Goal: Download file/media

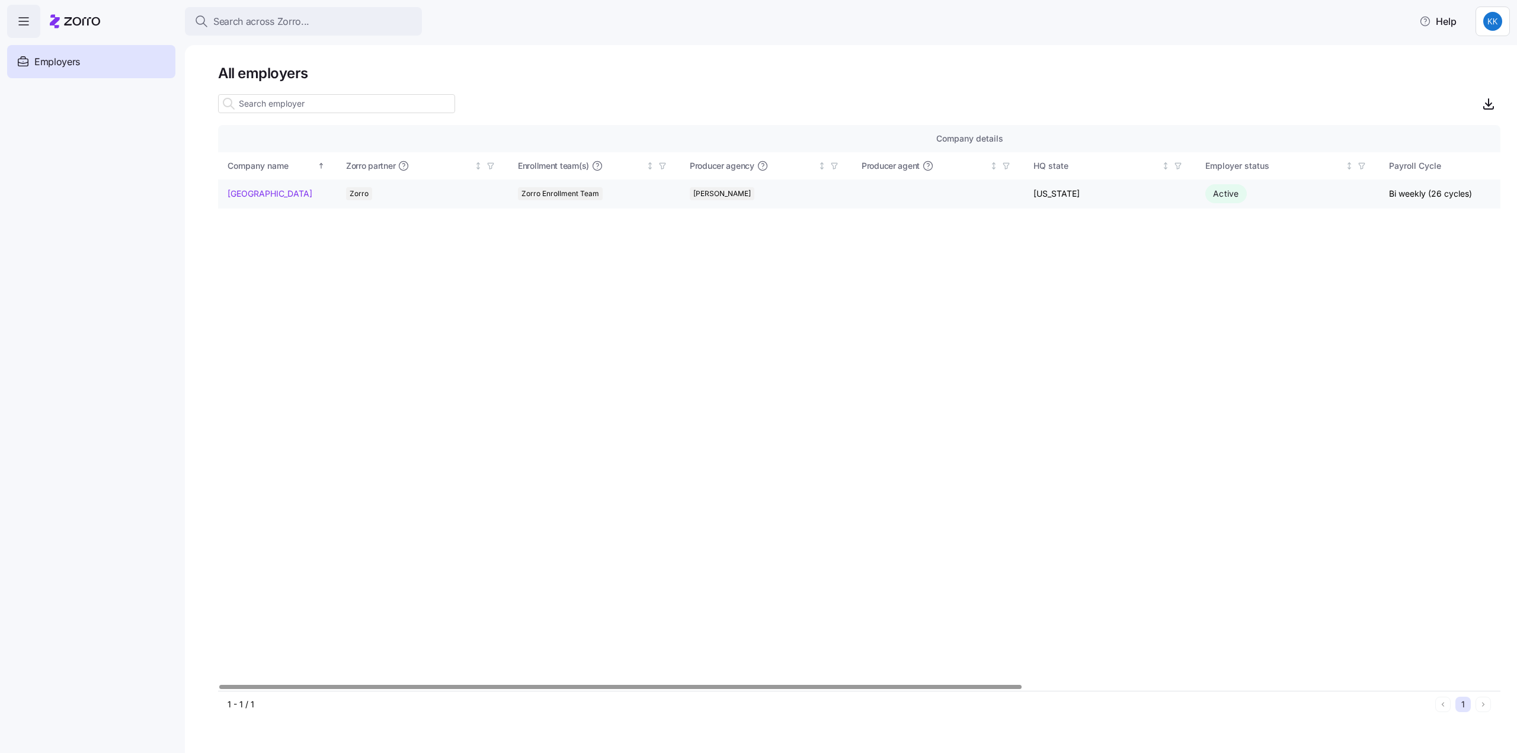
click at [262, 193] on link "[GEOGRAPHIC_DATA]" at bounding box center [270, 194] width 85 height 12
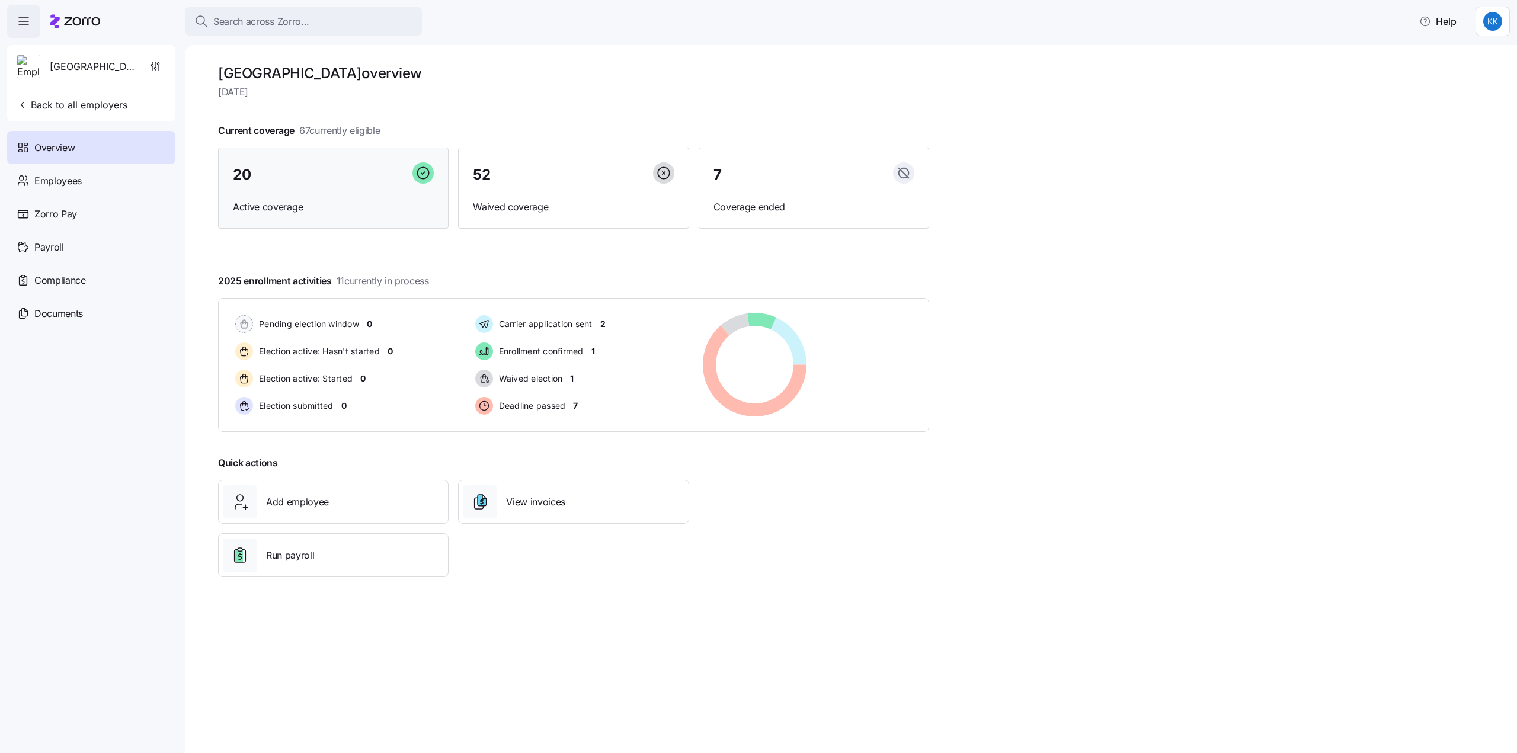
click at [287, 203] on span "Active coverage" at bounding box center [333, 207] width 201 height 15
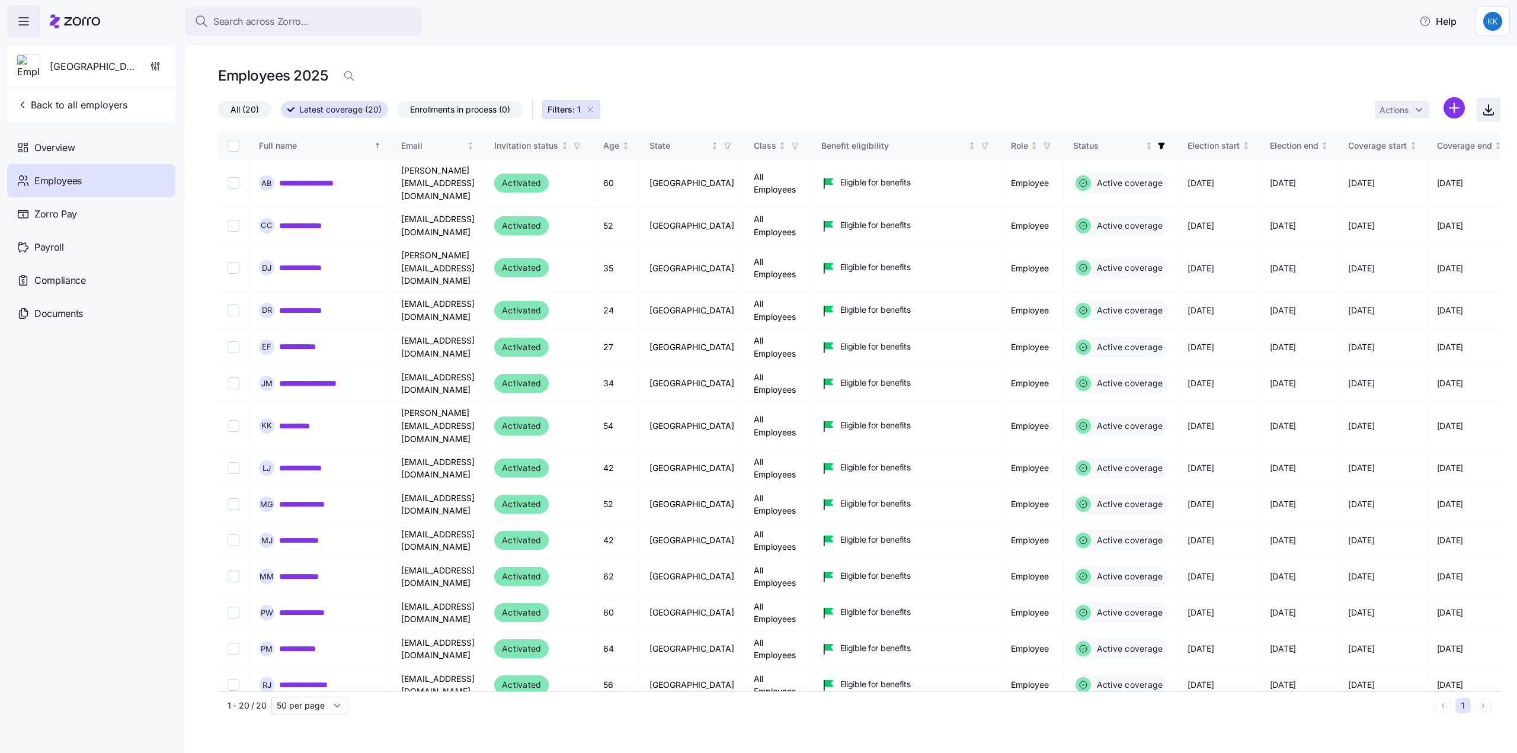
click at [1485, 111] on icon "button" at bounding box center [1488, 110] width 14 height 14
